Goal: Navigation & Orientation: Find specific page/section

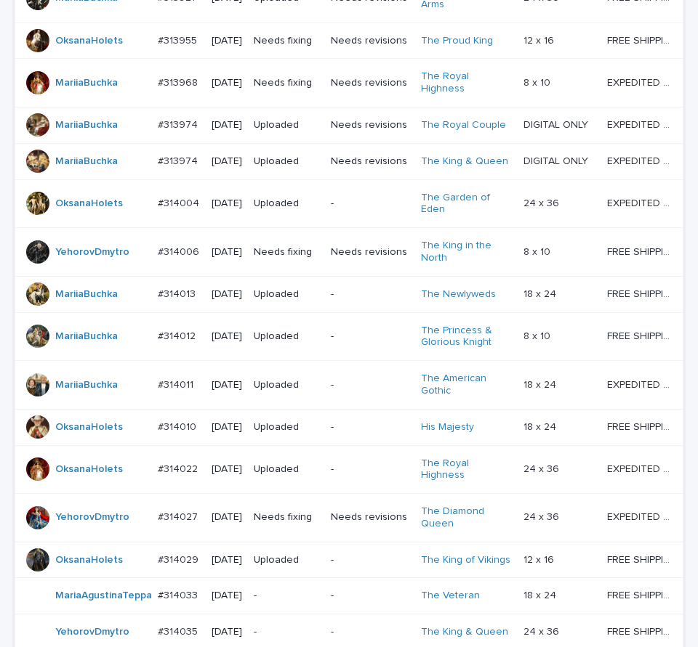
scroll to position [921, 0]
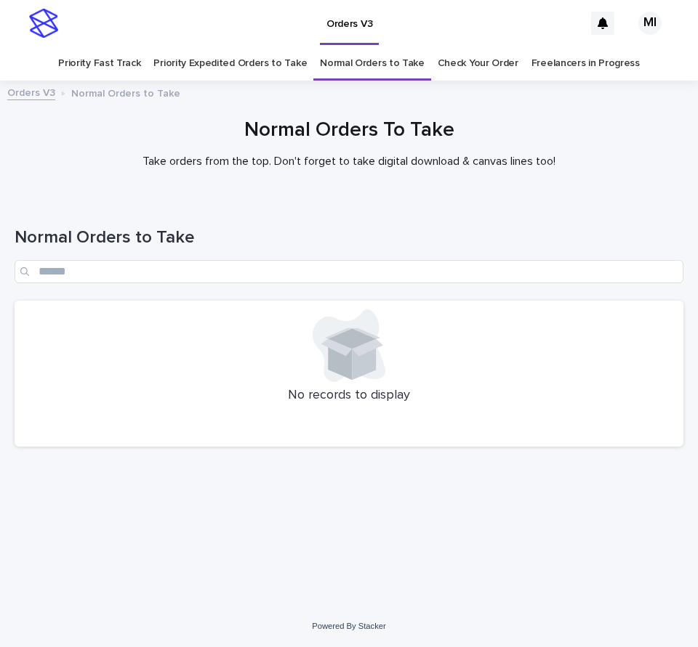
click at [278, 63] on link "Priority Expedited Orders to Take" at bounding box center [229, 64] width 153 height 34
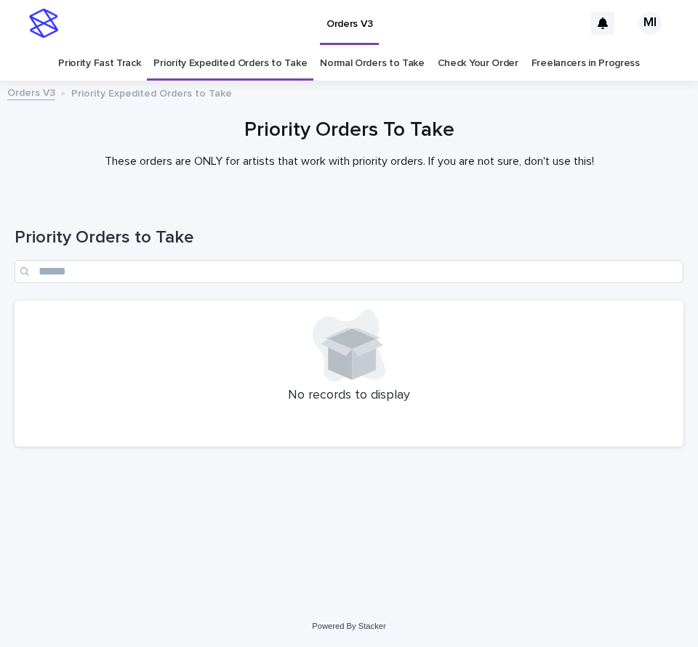
click at [128, 71] on link "Priority Fast Track" at bounding box center [99, 64] width 82 height 34
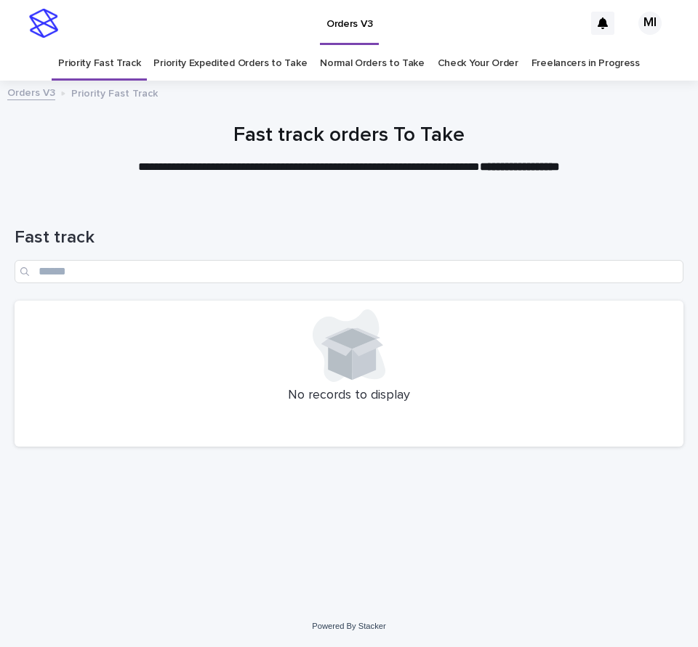
click at [344, 66] on link "Normal Orders to Take" at bounding box center [372, 64] width 105 height 34
